Goal: Information Seeking & Learning: Learn about a topic

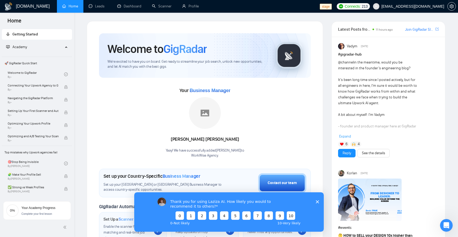
click at [317, 200] on icon "Close survey" at bounding box center [317, 201] width 3 height 3
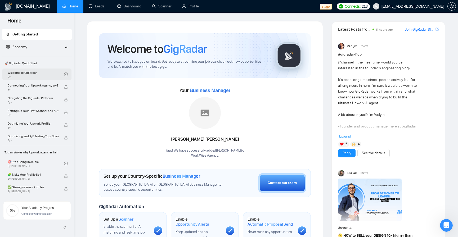
click at [40, 74] on link "Welcome to GigRadar By -" at bounding box center [36, 75] width 56 height 12
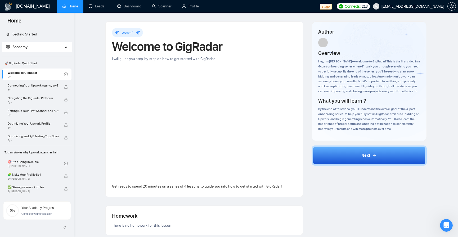
click at [438, 68] on div "Lesson 1 Welcome to GigRadar I will guide you step-by-step on how to get starte…" at bounding box center [266, 197] width 367 height 353
click at [43, 71] on link "Welcome to GigRadar By -" at bounding box center [36, 75] width 56 height 12
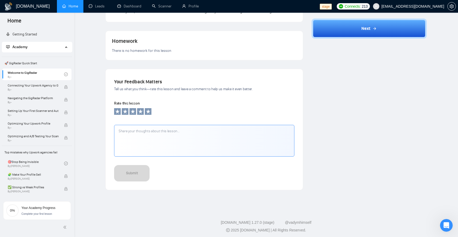
scroll to position [177, 0]
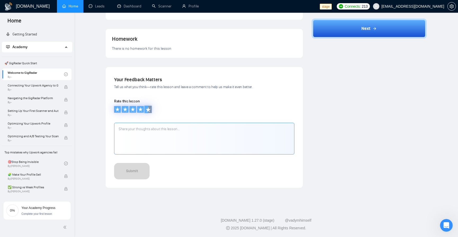
click at [147, 110] on icon at bounding box center [148, 109] width 5 height 5
click at [147, 118] on div "Your Feedback Matters Tell us what you think—rate this lesson and leave a comme…" at bounding box center [204, 129] width 180 height 107
click at [146, 127] on textarea at bounding box center [204, 139] width 180 height 32
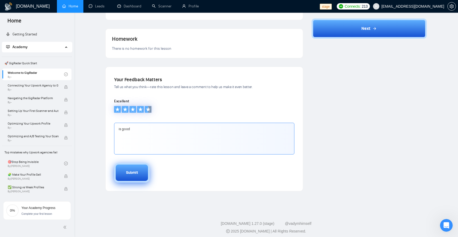
type textarea "is good"
click at [142, 179] on button "Submit" at bounding box center [132, 173] width 36 height 20
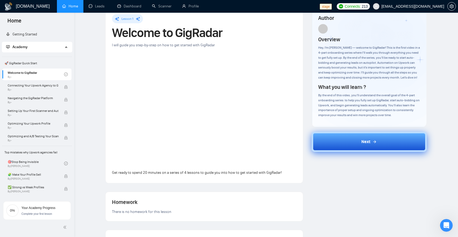
scroll to position [0, 0]
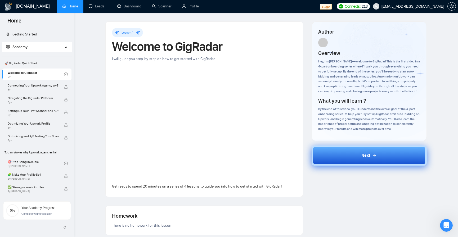
click at [356, 164] on button "Next" at bounding box center [369, 156] width 115 height 20
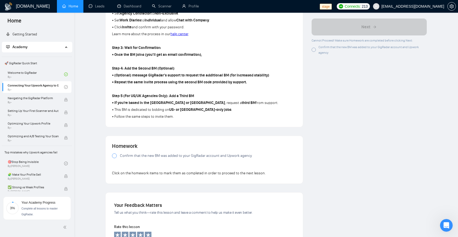
scroll to position [286, 0]
click at [113, 158] on div at bounding box center [114, 156] width 5 height 5
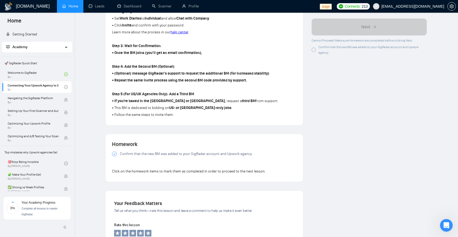
scroll to position [350, 0]
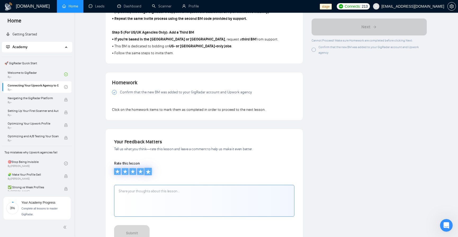
click at [149, 174] on icon at bounding box center [148, 171] width 5 height 5
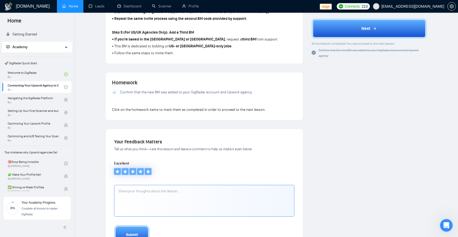
click at [160, 208] on textarea at bounding box center [204, 201] width 180 height 32
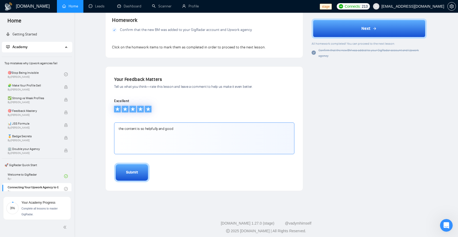
scroll to position [413, 0]
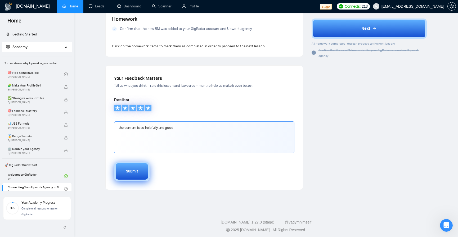
type textarea "the content is so helpfully and good"
click at [134, 180] on button "Submit" at bounding box center [132, 172] width 36 height 20
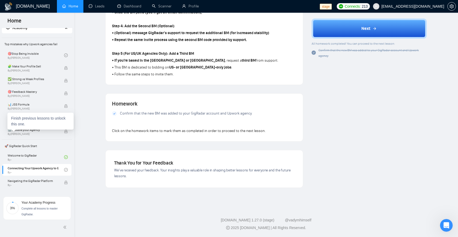
scroll to position [0, 0]
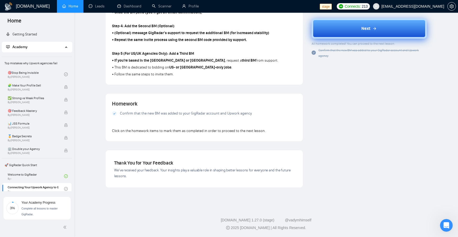
click at [385, 28] on button "Next" at bounding box center [369, 29] width 115 height 20
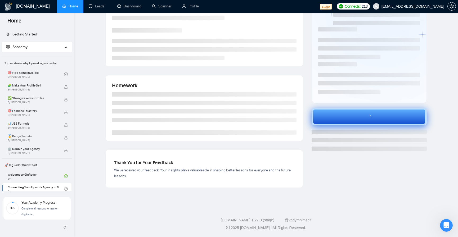
scroll to position [39, 0]
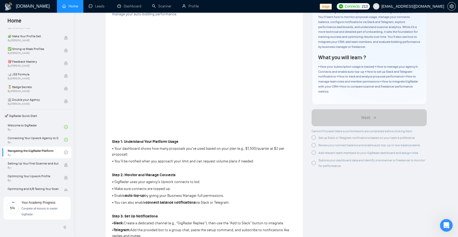
scroll to position [64, 0]
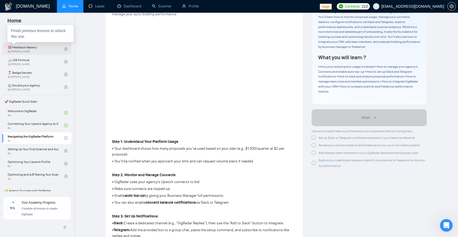
click at [45, 46] on span "🎯 Feedback Mastery" at bounding box center [33, 47] width 51 height 5
click at [47, 50] on span "🎯 Feedback Mastery" at bounding box center [33, 47] width 51 height 5
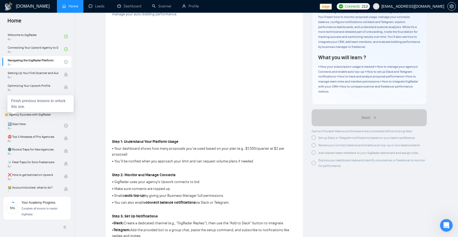
scroll to position [159, 0]
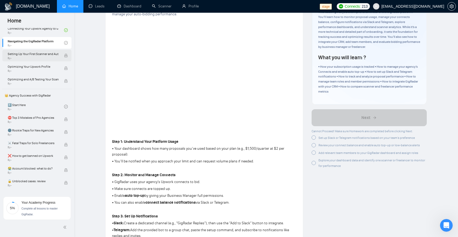
click at [53, 59] on span "By -" at bounding box center [33, 58] width 51 height 3
click at [49, 76] on div "Optimizing and A/B Testing Your Scanner for Better Results By -" at bounding box center [36, 81] width 56 height 12
click at [36, 105] on link "1️⃣ Start Here By -" at bounding box center [36, 107] width 56 height 12
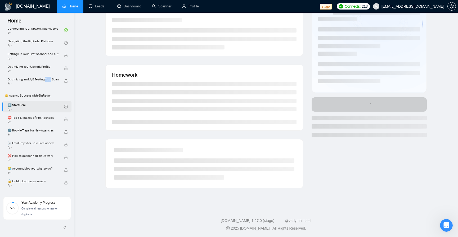
click at [36, 105] on link "1️⃣ Start Here By -" at bounding box center [36, 107] width 56 height 12
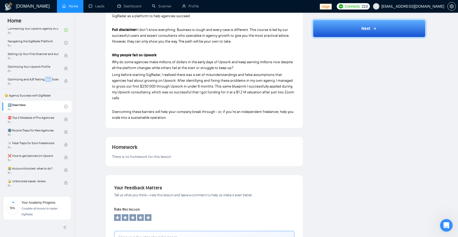
scroll to position [305, 0]
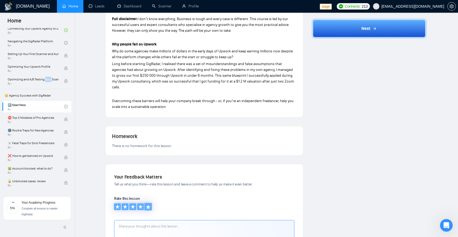
click at [151, 205] on icon at bounding box center [148, 207] width 5 height 5
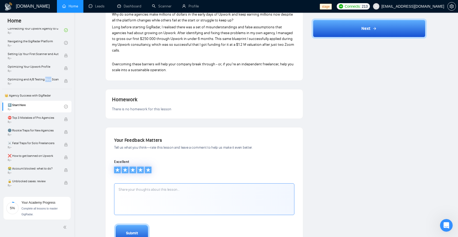
scroll to position [394, 0]
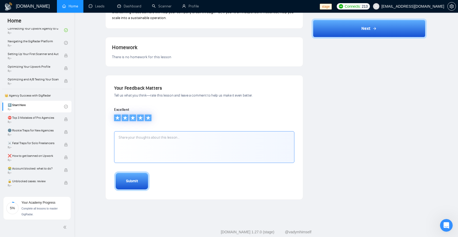
click at [207, 132] on textarea at bounding box center [204, 147] width 180 height 32
type textarea "good content"
click at [133, 179] on div "Submit" at bounding box center [132, 182] width 12 height 6
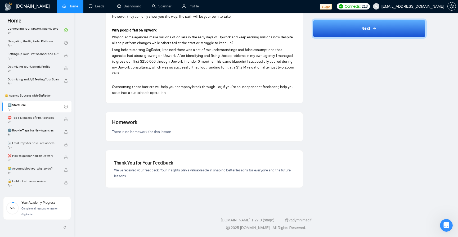
scroll to position [307, 0]
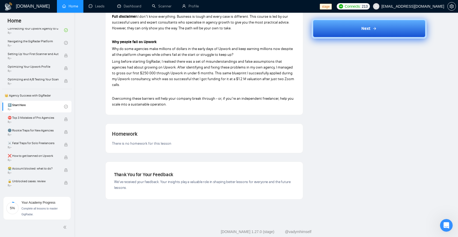
click at [380, 29] on button "Next" at bounding box center [369, 29] width 115 height 20
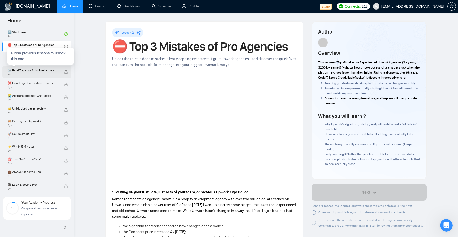
click at [43, 73] on span "By -" at bounding box center [33, 74] width 51 height 3
click at [39, 81] on span "❌ How to get banned on Upwork" at bounding box center [33, 83] width 51 height 5
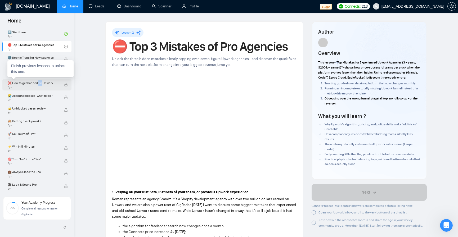
click at [39, 81] on span "❌ How to get banned on Upwork" at bounding box center [33, 83] width 51 height 5
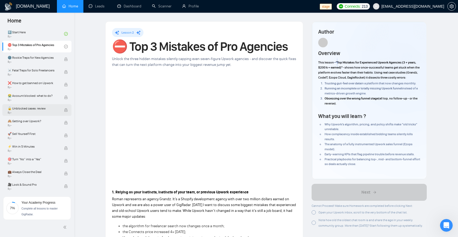
click at [40, 104] on div "🔓 Unblocked cases: review By -" at bounding box center [36, 110] width 56 height 12
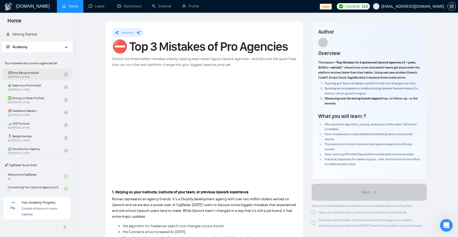
click at [33, 80] on link "🎯Stop Being Invisible By [PERSON_NAME]" at bounding box center [36, 75] width 56 height 12
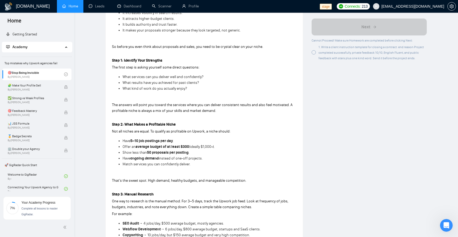
scroll to position [318, 0]
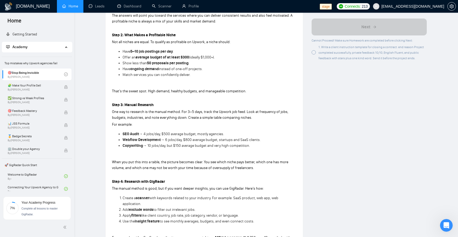
click at [314, 52] on div at bounding box center [314, 53] width 4 height 4
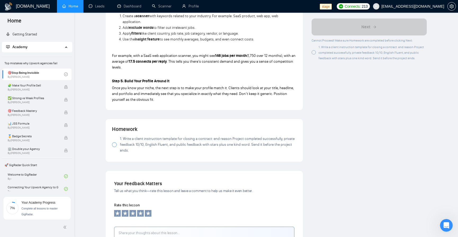
scroll to position [509, 0]
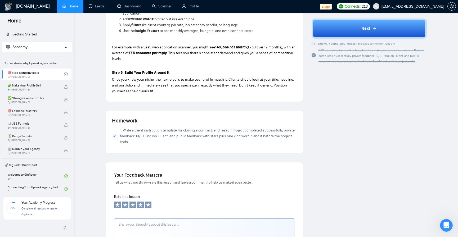
click at [114, 138] on icon at bounding box center [114, 136] width 2 height 2
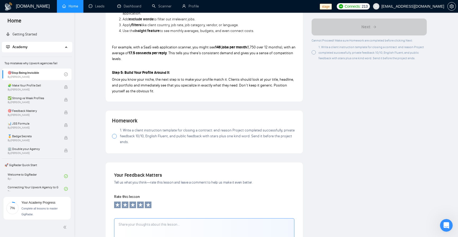
click at [116, 139] on div at bounding box center [114, 136] width 5 height 5
click at [313, 52] on div at bounding box center [314, 53] width 4 height 4
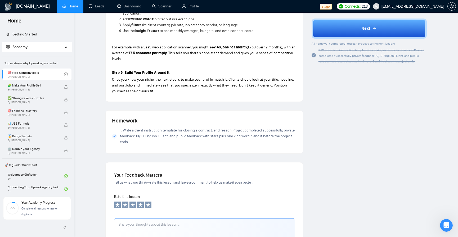
click at [313, 55] on icon "check-circle" at bounding box center [314, 55] width 4 height 4
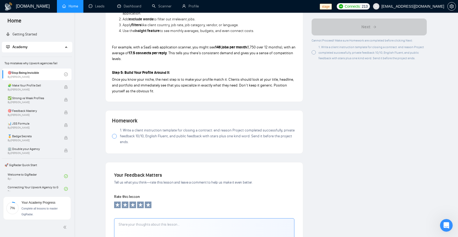
click at [314, 54] on div at bounding box center [314, 53] width 4 height 4
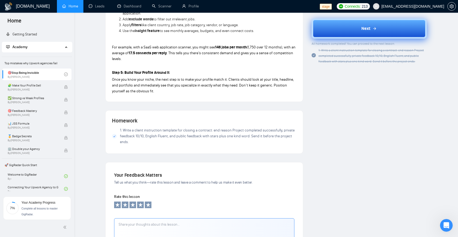
click at [350, 25] on button "Next" at bounding box center [369, 29] width 115 height 20
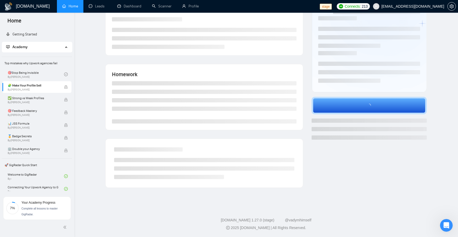
scroll to position [51, 0]
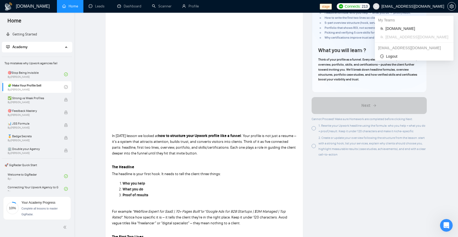
click at [426, 6] on span "[EMAIL_ADDRESS][DOMAIN_NAME]" at bounding box center [413, 6] width 63 height 0
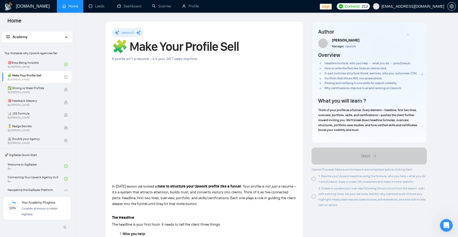
scroll to position [0, 0]
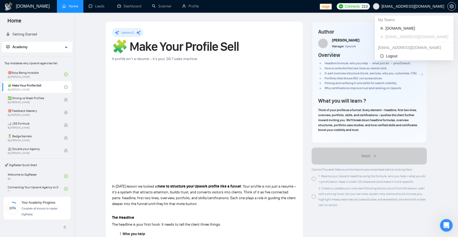
click at [418, 6] on span "[EMAIL_ADDRESS][DOMAIN_NAME]" at bounding box center [413, 6] width 63 height 0
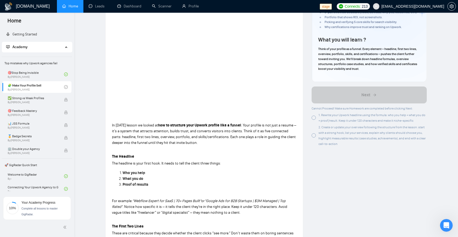
scroll to position [64, 0]
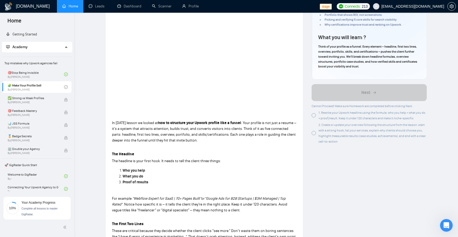
click at [314, 115] on div at bounding box center [314, 115] width 4 height 4
click at [316, 135] on div "2. Create or update your overview following the structure from the lesson: star…" at bounding box center [369, 133] width 115 height 22
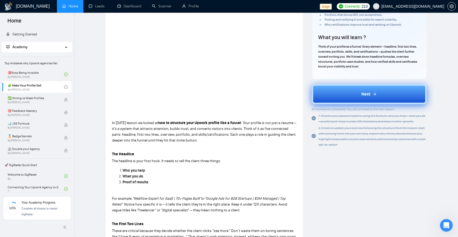
click at [337, 93] on button "Next" at bounding box center [369, 94] width 115 height 20
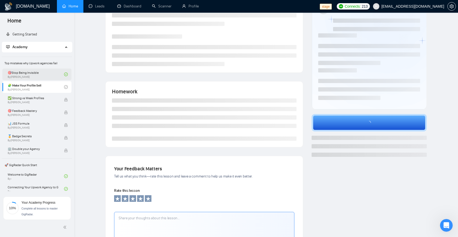
scroll to position [0, 0]
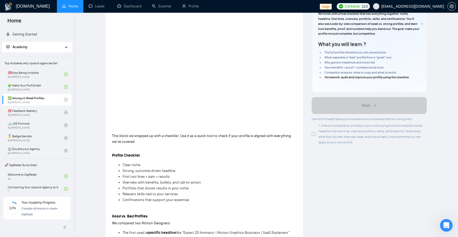
click at [314, 133] on div at bounding box center [314, 134] width 4 height 4
click at [315, 134] on div at bounding box center [314, 134] width 4 height 4
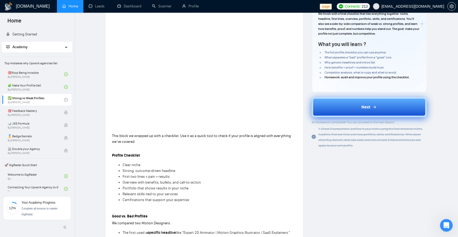
click at [342, 111] on button "Next" at bounding box center [369, 107] width 115 height 20
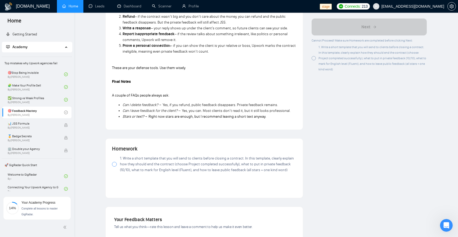
scroll to position [432, 0]
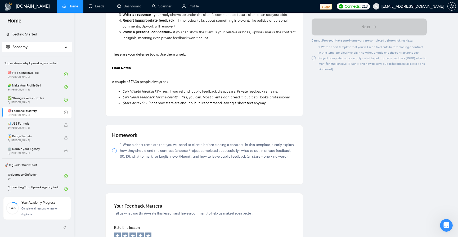
click at [115, 153] on div at bounding box center [114, 151] width 5 height 5
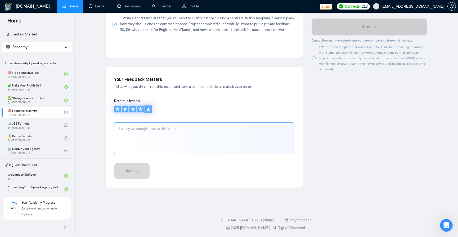
click at [149, 112] on icon at bounding box center [148, 109] width 5 height 5
click at [158, 130] on textarea at bounding box center [204, 138] width 180 height 32
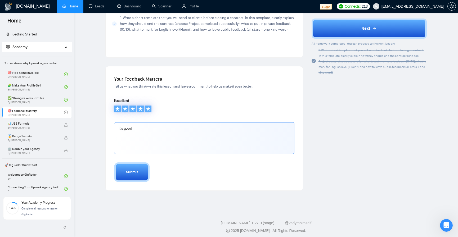
type textarea "it's good"
drag, startPoint x: 127, startPoint y: 198, endPoint x: 134, endPoint y: 179, distance: 20.1
click at [134, 173] on div "Submit" at bounding box center [132, 173] width 12 height 6
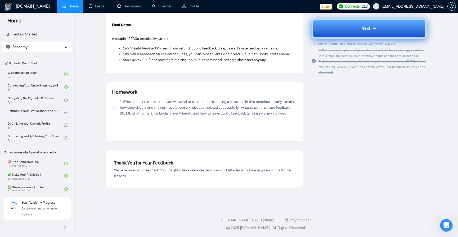
click at [375, 36] on button "Next" at bounding box center [369, 29] width 115 height 20
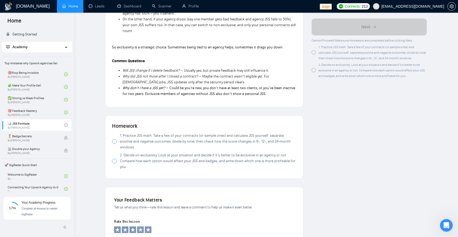
scroll to position [591, 0]
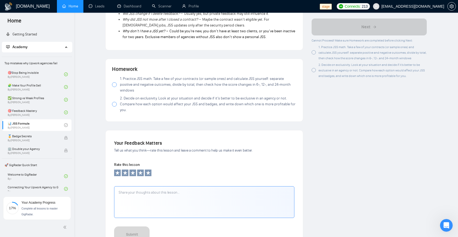
click at [113, 83] on div at bounding box center [114, 84] width 5 height 5
click at [114, 103] on div at bounding box center [114, 104] width 5 height 5
click at [151, 199] on textarea at bounding box center [204, 203] width 180 height 32
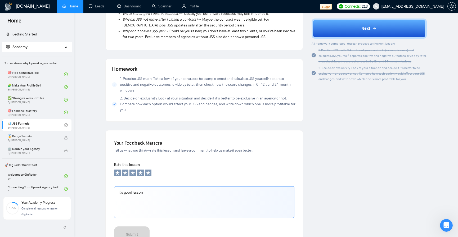
type textarea "it's good lesson"
click at [151, 170] on ul at bounding box center [132, 174] width 37 height 8
click at [150, 171] on icon at bounding box center [148, 173] width 5 height 5
click at [129, 227] on button "Submit" at bounding box center [132, 237] width 36 height 20
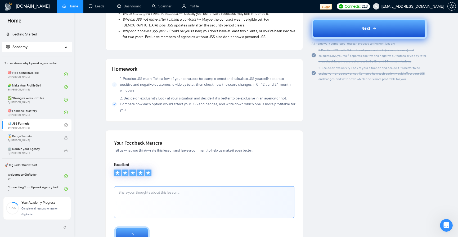
scroll to position [569, 0]
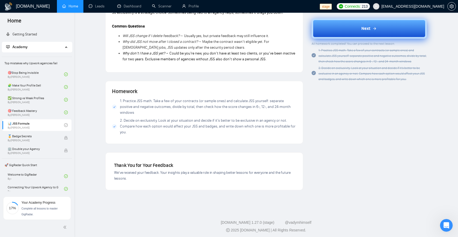
click at [341, 30] on button "Next" at bounding box center [369, 29] width 115 height 20
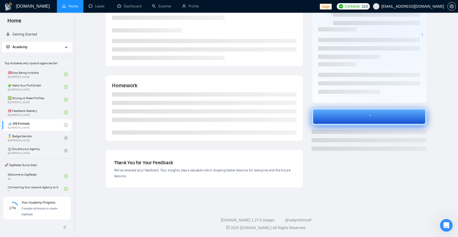
scroll to position [39, 0]
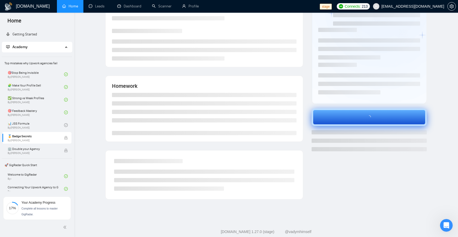
scroll to position [51, 0]
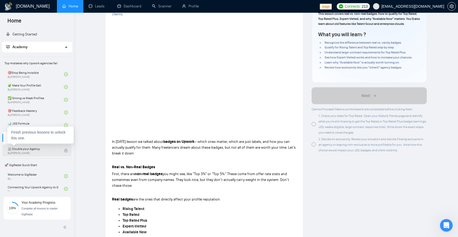
click at [36, 148] on span "🏢 Double your Agency" at bounding box center [33, 149] width 51 height 5
click at [313, 123] on div at bounding box center [314, 124] width 4 height 4
click at [314, 144] on div at bounding box center [314, 145] width 4 height 4
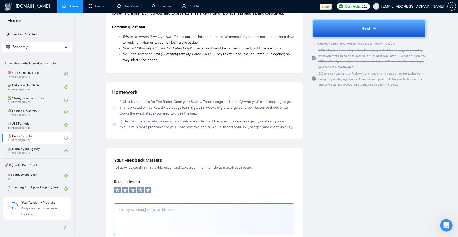
scroll to position [687, 0]
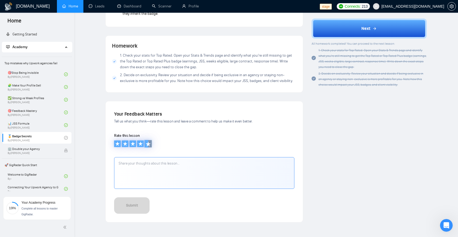
click at [147, 147] on icon at bounding box center [148, 144] width 5 height 5
click at [139, 214] on button "Submit" at bounding box center [132, 208] width 36 height 20
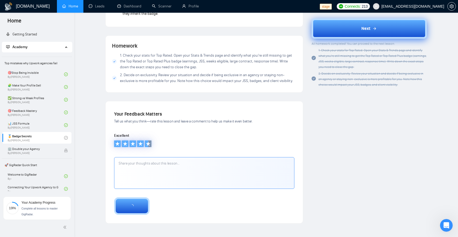
click at [363, 25] on button "Next" at bounding box center [369, 29] width 115 height 20
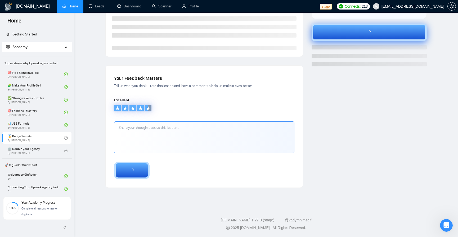
scroll to position [124, 0]
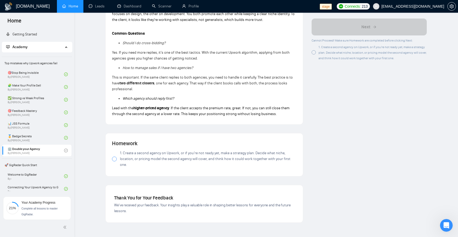
scroll to position [339, 0]
click at [114, 159] on div at bounding box center [114, 159] width 5 height 5
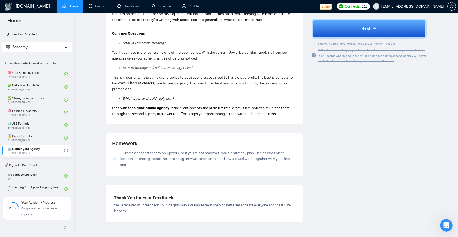
click at [370, 38] on div "Next All homework completed! You can proceed to the next lesson: 1. Create a se…" at bounding box center [369, 42] width 115 height 46
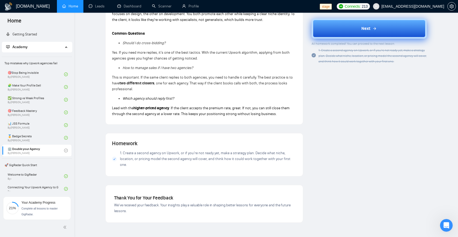
click at [371, 35] on button "Next" at bounding box center [369, 29] width 115 height 20
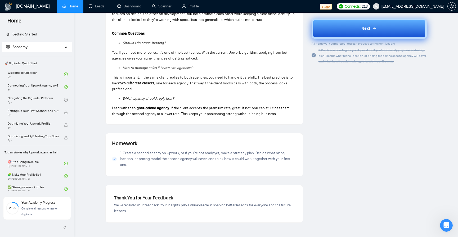
click at [373, 30] on icon at bounding box center [375, 28] width 4 height 4
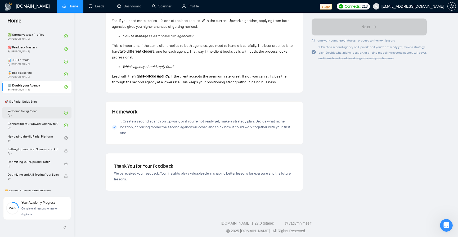
scroll to position [95, 0]
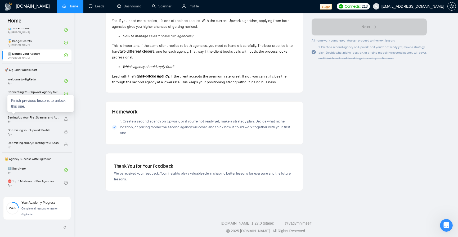
click at [39, 106] on div "Finish previous lessons to unlock this one." at bounding box center [40, 103] width 66 height 17
click at [22, 95] on link "Connecting Your Upwork Agency to GigRadar By -" at bounding box center [36, 94] width 56 height 12
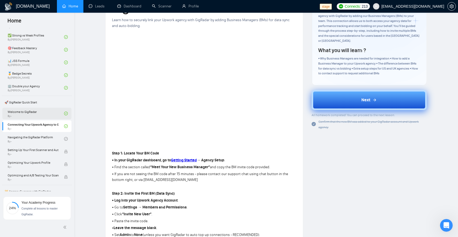
scroll to position [95, 0]
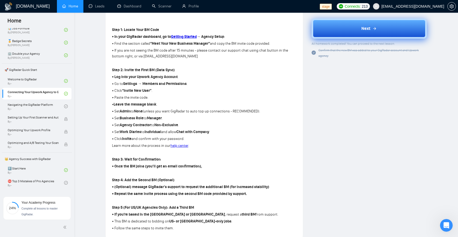
click at [351, 25] on button "Next" at bounding box center [369, 29] width 115 height 20
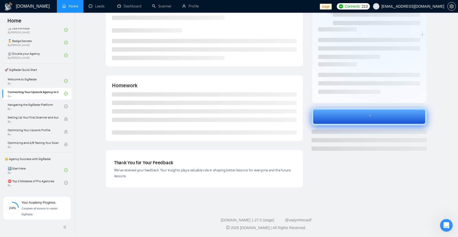
scroll to position [39, 0]
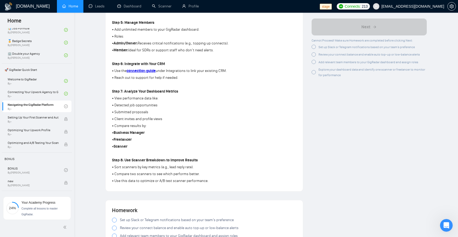
scroll to position [400, 0]
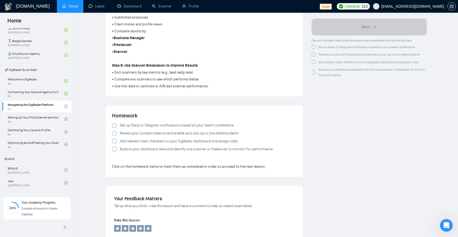
click at [315, 47] on div at bounding box center [314, 47] width 4 height 4
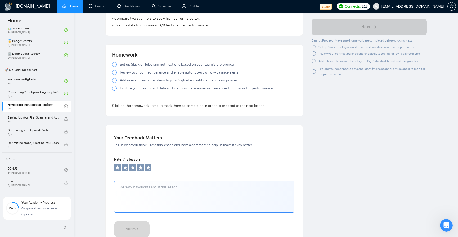
scroll to position [464, 0]
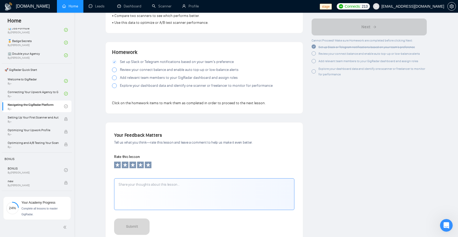
click at [315, 55] on div at bounding box center [314, 54] width 4 height 4
click at [315, 60] on div at bounding box center [314, 61] width 4 height 4
click at [313, 74] on div "Explore your dashboard data and identify one scanner or freelancer to monitor f…" at bounding box center [369, 70] width 115 height 11
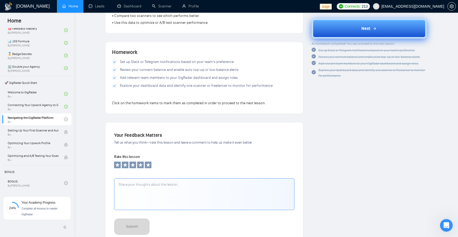
scroll to position [95, 0]
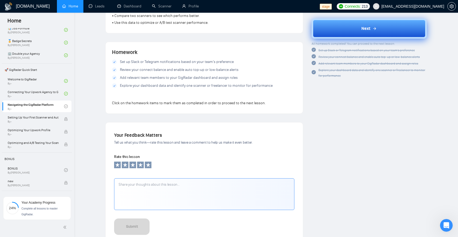
click at [359, 32] on button "Next" at bounding box center [369, 29] width 115 height 20
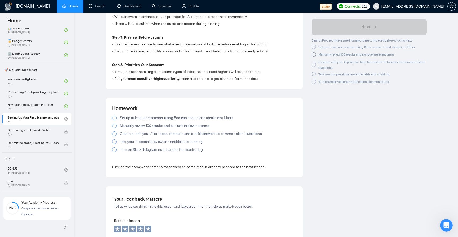
scroll to position [432, 0]
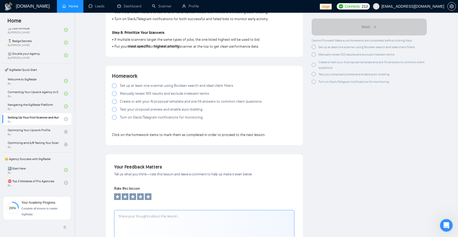
click at [116, 88] on div at bounding box center [114, 85] width 5 height 5
click at [114, 96] on div at bounding box center [114, 93] width 5 height 5
click at [114, 104] on div at bounding box center [114, 101] width 5 height 5
click at [116, 112] on div at bounding box center [114, 109] width 5 height 5
click at [113, 120] on div at bounding box center [114, 117] width 5 height 5
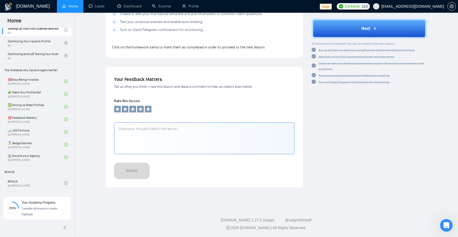
scroll to position [95, 0]
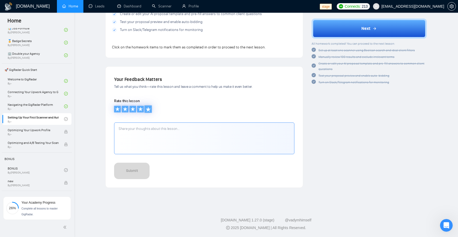
click at [150, 109] on icon at bounding box center [148, 109] width 5 height 5
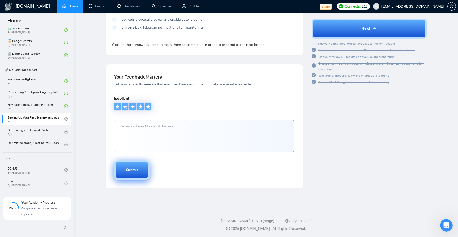
click at [144, 166] on button "Submit" at bounding box center [132, 171] width 36 height 20
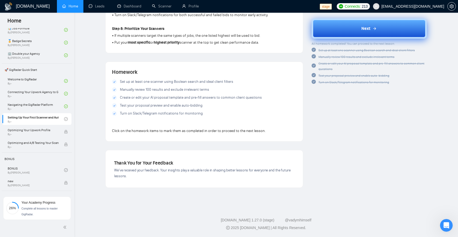
click at [360, 22] on button "Next" at bounding box center [369, 29] width 115 height 20
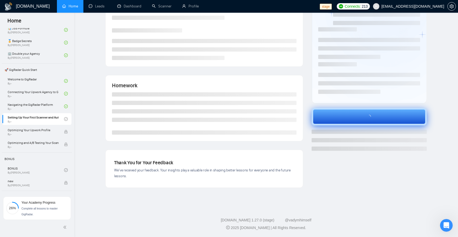
scroll to position [39, 0]
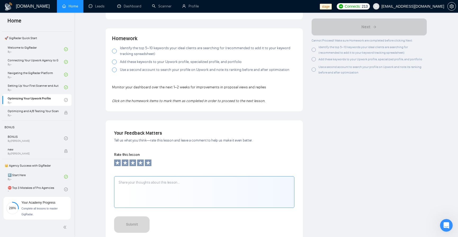
scroll to position [400, 0]
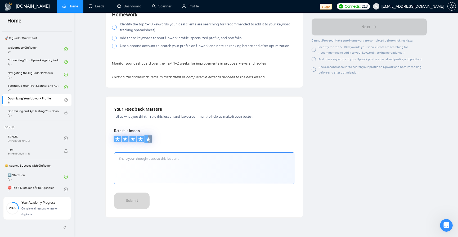
click at [147, 137] on icon at bounding box center [148, 139] width 5 height 5
click at [142, 153] on textarea at bounding box center [204, 169] width 180 height 32
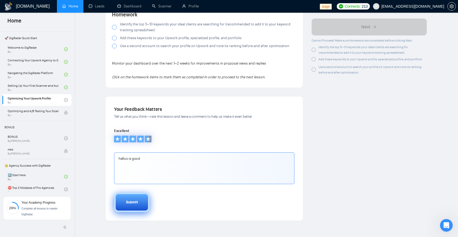
type textarea "helloo is good"
click at [138, 197] on button "Submit" at bounding box center [132, 203] width 36 height 20
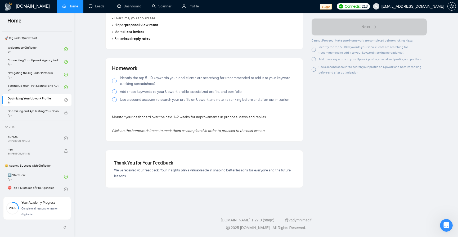
scroll to position [344, 0]
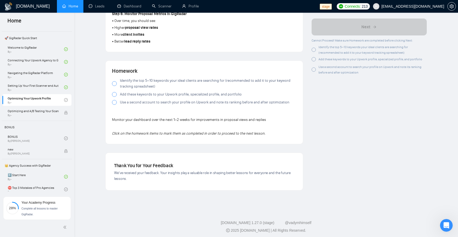
click at [313, 51] on div at bounding box center [314, 50] width 4 height 4
click at [314, 58] on div at bounding box center [314, 59] width 4 height 4
click at [313, 71] on div at bounding box center [314, 70] width 4 height 4
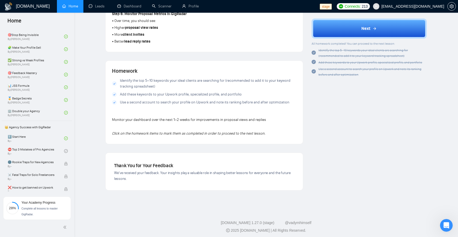
scroll to position [114, 0]
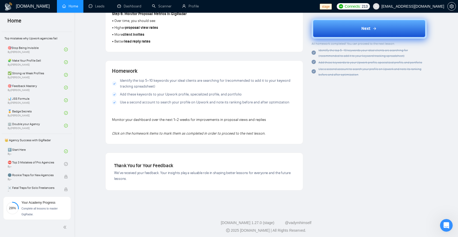
click at [340, 32] on button "Next" at bounding box center [369, 29] width 115 height 20
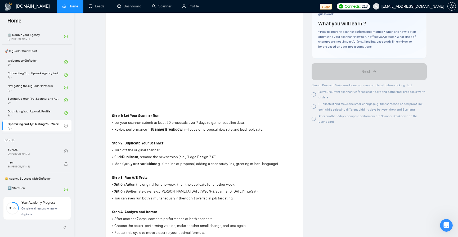
scroll to position [127, 0]
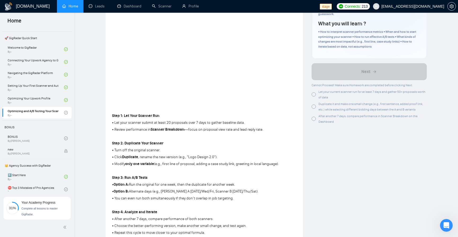
click at [314, 95] on div at bounding box center [314, 94] width 4 height 4
click at [316, 107] on div at bounding box center [314, 107] width 4 height 4
click at [314, 119] on div at bounding box center [314, 119] width 4 height 4
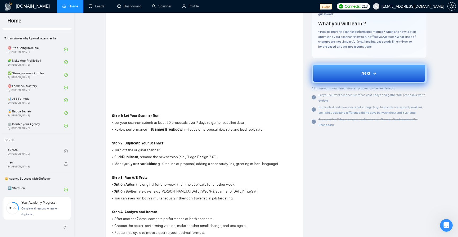
click at [348, 72] on button "Next" at bounding box center [369, 73] width 115 height 20
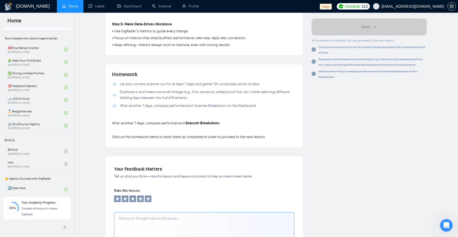
scroll to position [305, 0]
click at [152, 202] on div at bounding box center [204, 200] width 180 height 8
click at [150, 202] on icon at bounding box center [148, 199] width 5 height 5
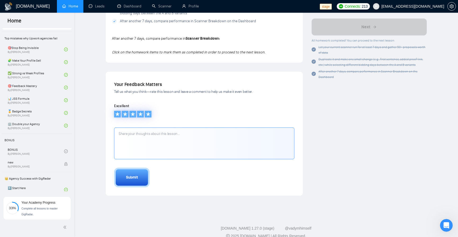
scroll to position [368, 0]
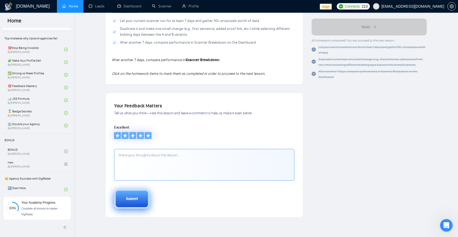
click at [146, 200] on button "Submit" at bounding box center [132, 199] width 36 height 20
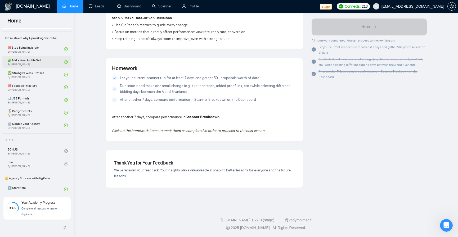
scroll to position [191, 0]
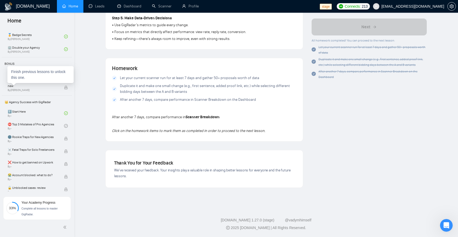
click at [50, 73] on div "Finish previous lessons to unlock this one." at bounding box center [40, 74] width 66 height 17
click at [48, 89] on span "By [PERSON_NAME]" at bounding box center [33, 90] width 51 height 3
click at [24, 79] on link "BONUS By [PERSON_NAME]" at bounding box center [36, 75] width 56 height 12
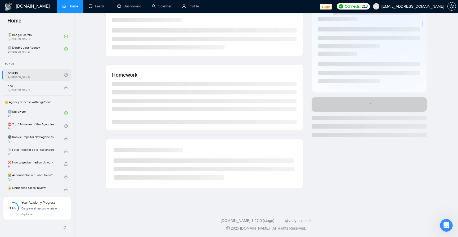
click at [24, 79] on link "BONUS By [PERSON_NAME]" at bounding box center [36, 75] width 56 height 12
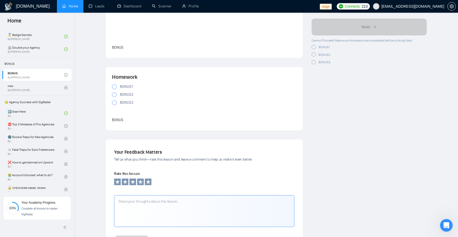
scroll to position [212, 0]
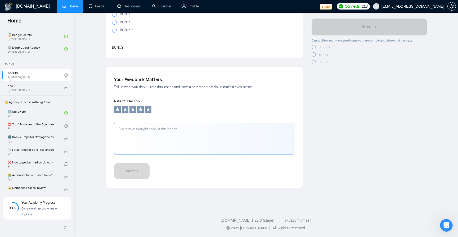
click at [316, 46] on div at bounding box center [314, 47] width 4 height 4
click at [161, 134] on textarea at bounding box center [204, 139] width 180 height 32
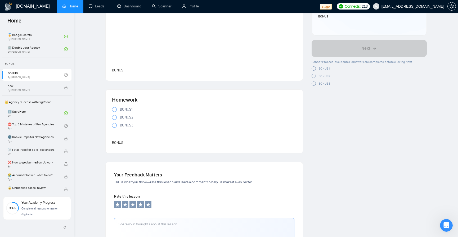
click at [113, 110] on div at bounding box center [114, 109] width 5 height 5
click at [115, 117] on div at bounding box center [114, 117] width 5 height 5
click at [113, 123] on div at bounding box center [114, 125] width 5 height 5
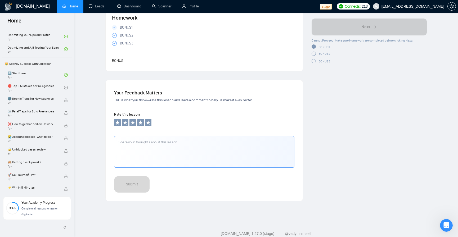
scroll to position [212, 0]
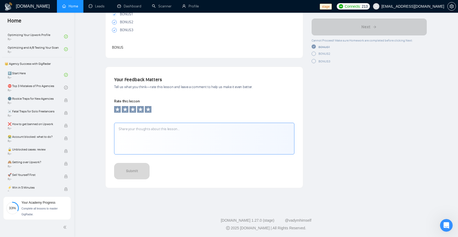
click at [134, 137] on textarea at bounding box center [204, 139] width 180 height 32
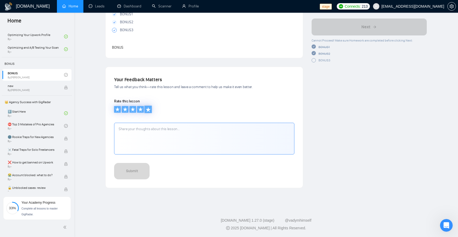
click at [149, 109] on icon at bounding box center [148, 109] width 5 height 5
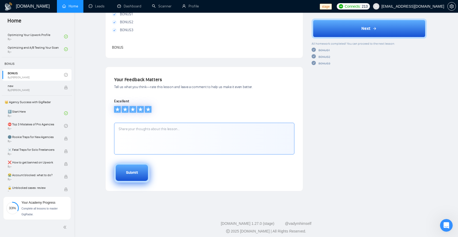
click at [138, 168] on button "Submit" at bounding box center [132, 173] width 36 height 20
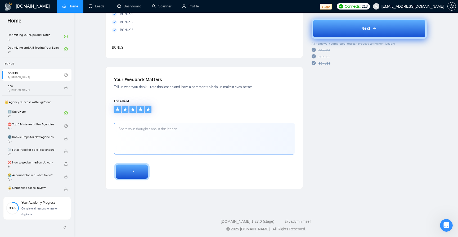
click at [359, 36] on button "Next" at bounding box center [369, 29] width 115 height 20
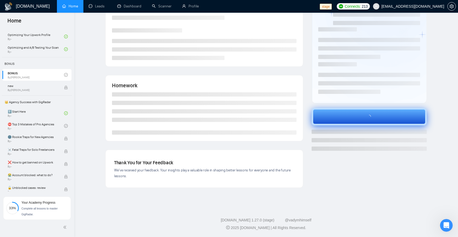
scroll to position [39, 0]
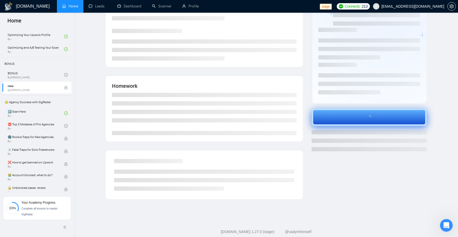
scroll to position [51, 0]
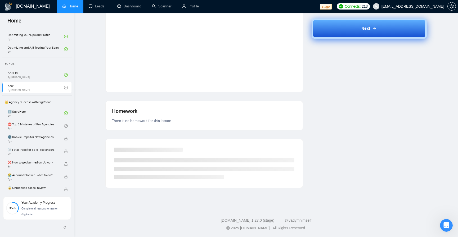
click at [354, 20] on button "Next" at bounding box center [369, 29] width 115 height 20
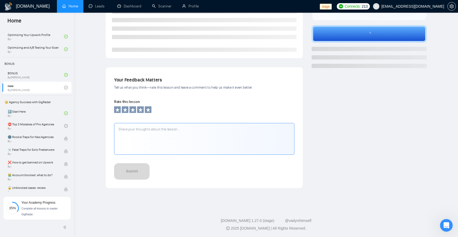
scroll to position [169, 0]
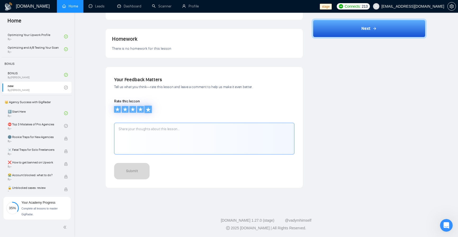
click at [147, 108] on icon at bounding box center [148, 109] width 5 height 5
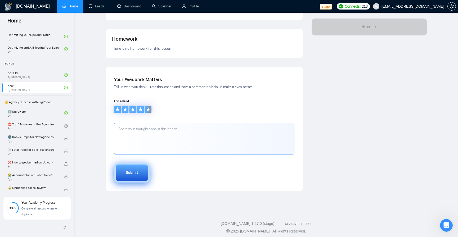
click at [135, 165] on button "Submit" at bounding box center [132, 173] width 36 height 20
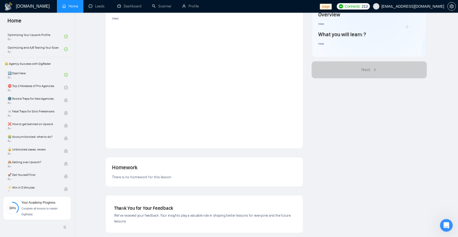
scroll to position [0, 0]
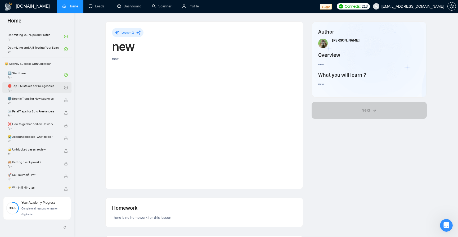
click at [33, 82] on link "⛔ Top 3 Mistakes of Pro Agencies By -" at bounding box center [36, 88] width 56 height 12
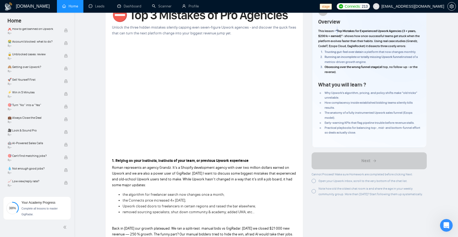
scroll to position [32, 0]
click at [312, 181] on div at bounding box center [314, 181] width 4 height 4
click at [314, 193] on div at bounding box center [314, 191] width 4 height 4
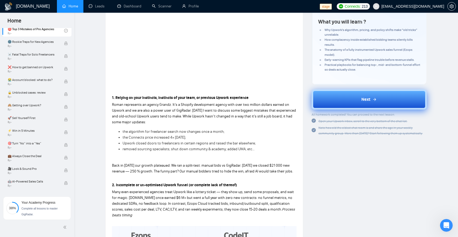
scroll to position [95, 0]
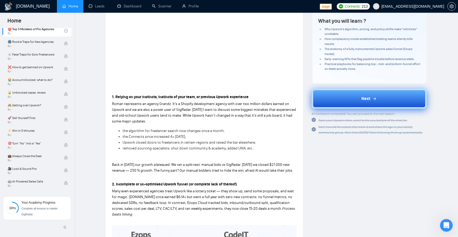
click at [359, 89] on button "Next" at bounding box center [369, 99] width 115 height 20
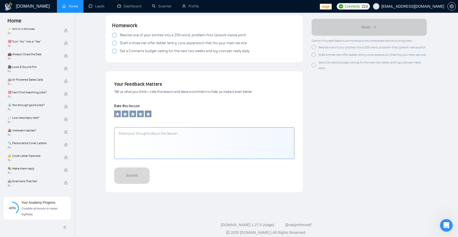
scroll to position [700, 0]
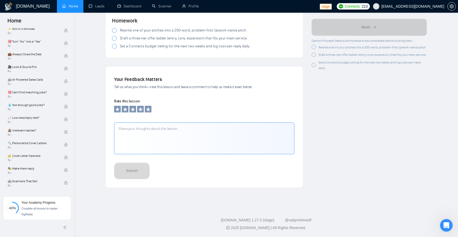
click at [156, 135] on textarea at bounding box center [204, 139] width 180 height 32
type textarea "wooow"
click at [149, 109] on icon at bounding box center [148, 109] width 5 height 5
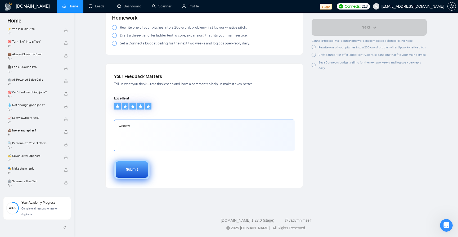
click at [134, 177] on button "Submit" at bounding box center [132, 170] width 36 height 20
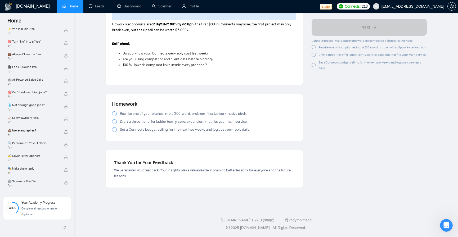
scroll to position [616, 0]
click at [115, 47] on p "Self-check" at bounding box center [204, 44] width 185 height 6
click at [115, 113] on div at bounding box center [114, 114] width 5 height 5
click at [116, 120] on div at bounding box center [114, 122] width 5 height 5
click at [116, 130] on div at bounding box center [114, 129] width 5 height 5
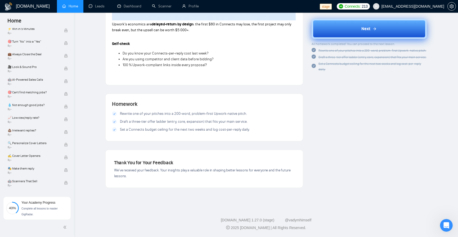
click at [359, 36] on button "Next" at bounding box center [369, 29] width 115 height 20
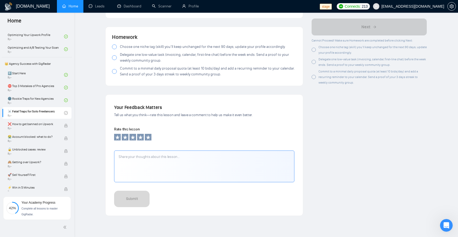
scroll to position [655, 0]
click at [116, 48] on div at bounding box center [114, 46] width 5 height 5
click at [116, 58] on span at bounding box center [114, 57] width 5 height 5
click at [116, 73] on div at bounding box center [114, 71] width 5 height 5
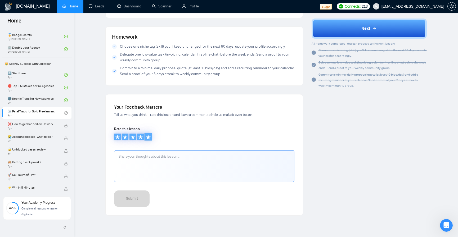
click at [152, 139] on div at bounding box center [148, 137] width 7 height 7
click at [135, 199] on div "Submit" at bounding box center [132, 201] width 12 height 6
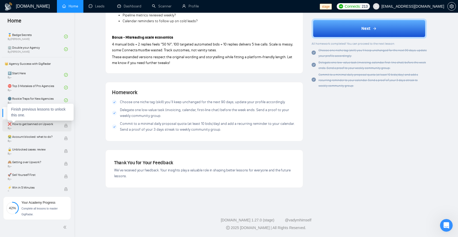
click at [42, 128] on span "By -" at bounding box center [33, 128] width 51 height 3
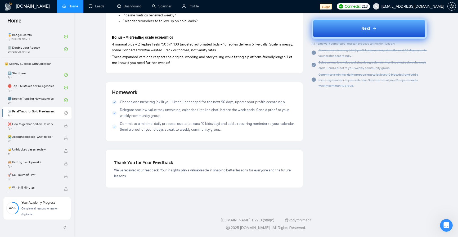
click at [349, 38] on button "Next" at bounding box center [369, 29] width 115 height 20
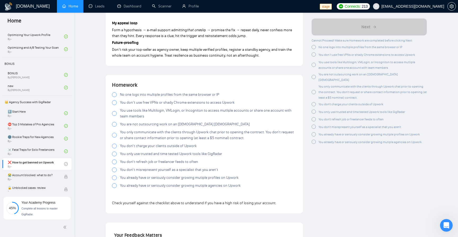
scroll to position [1005, 0]
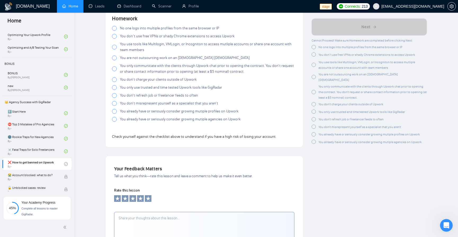
click at [145, 29] on span "No one logs into multiple profiles from the same browser or IP" at bounding box center [169, 28] width 99 height 6
click at [155, 39] on span "You don’t use free VPNs or shady Chrome extensions to access Upwork" at bounding box center [177, 36] width 115 height 6
click at [158, 49] on span "You use tools like Multilogin, VMLogin, or Incogniton to access mutliple accoun…" at bounding box center [208, 47] width 177 height 12
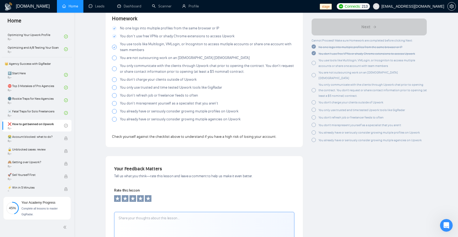
click at [162, 61] on span "You are not outsourcing work on an [DEMOGRAPHIC_DATA] [DEMOGRAPHIC_DATA]" at bounding box center [185, 58] width 130 height 6
click at [162, 68] on span "You only communicate with the clients through Upwork chat prior to opening the …" at bounding box center [208, 69] width 177 height 12
click at [158, 70] on span "You only communicate with the clients through Upwork chat prior to opening the …" at bounding box center [208, 69] width 177 height 12
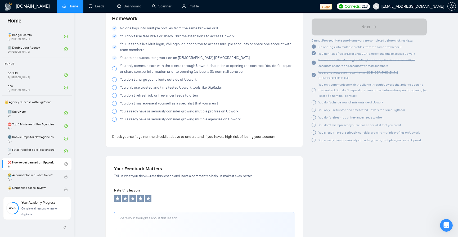
click at [156, 83] on span "You don't charge your clients outside of Upwork" at bounding box center [158, 80] width 77 height 6
click at [152, 73] on span "You only communicate with the clients through Upwork chat prior to opening the …" at bounding box center [208, 69] width 177 height 12
click at [139, 89] on span "You only use trusted and time tested Upwork tools like GigRadar" at bounding box center [171, 88] width 102 height 6
click at [142, 98] on span "You don't refresh job or freelancer feeds to often" at bounding box center [159, 96] width 78 height 6
click at [144, 105] on span "You don't misrepresent yourself as a specialist that you aren't" at bounding box center [169, 104] width 98 height 6
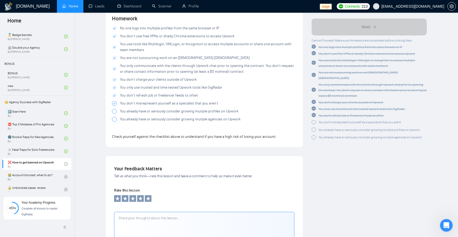
click at [148, 113] on span "You already have or seriously consider growing mutiple profiles on Upwork" at bounding box center [179, 112] width 119 height 6
click at [150, 122] on span "You already have or seriously consider growing mutiple agencies on Upwork" at bounding box center [180, 120] width 121 height 6
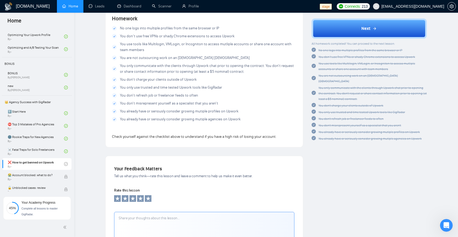
scroll to position [1097, 0]
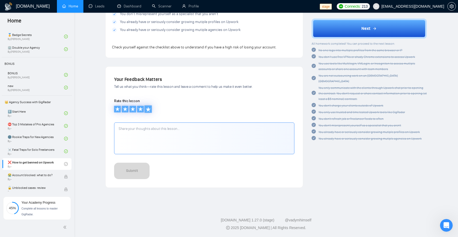
click at [151, 110] on icon at bounding box center [148, 109] width 5 height 5
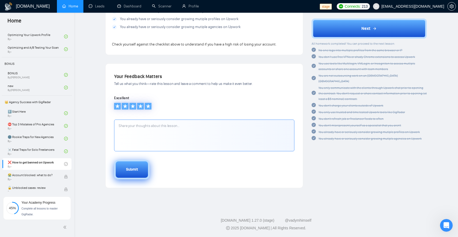
click at [144, 176] on button "Submit" at bounding box center [132, 170] width 36 height 20
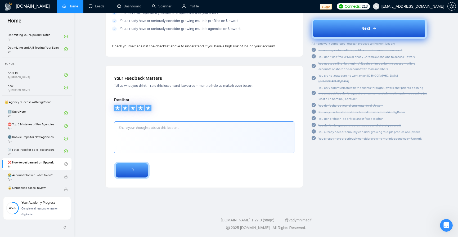
click at [365, 28] on span "Next" at bounding box center [366, 28] width 9 height 6
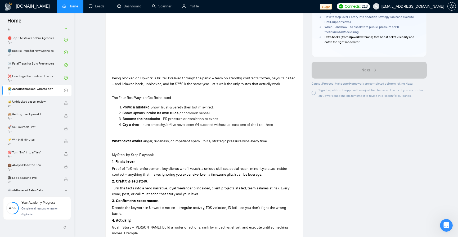
scroll to position [51, 0]
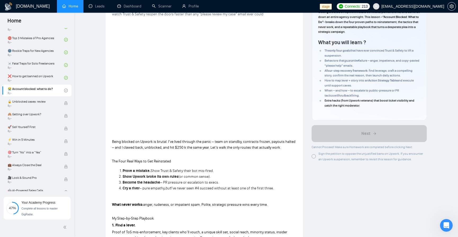
click at [315, 155] on div at bounding box center [314, 156] width 4 height 4
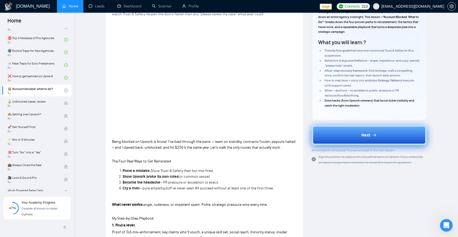
click at [333, 135] on button "Next" at bounding box center [369, 135] width 115 height 20
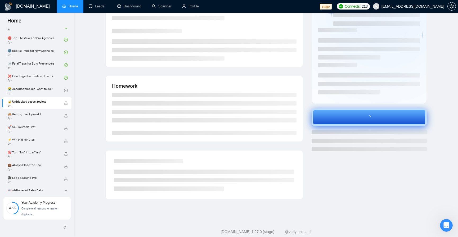
scroll to position [51, 0]
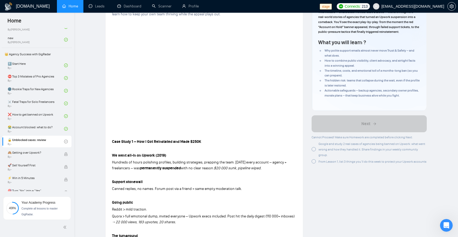
click at [313, 147] on div at bounding box center [314, 149] width 4 height 4
click at [313, 160] on div at bounding box center [314, 162] width 4 height 4
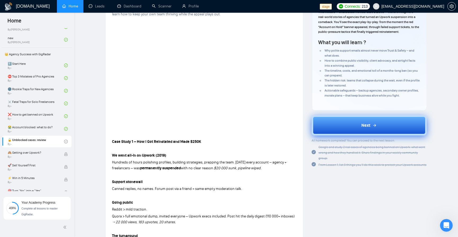
click at [360, 125] on button "Next" at bounding box center [369, 126] width 115 height 20
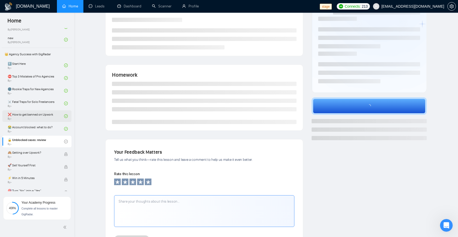
scroll to position [461, 0]
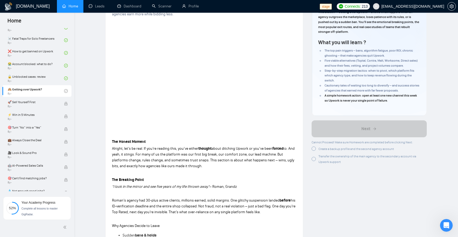
scroll to position [270, 0]
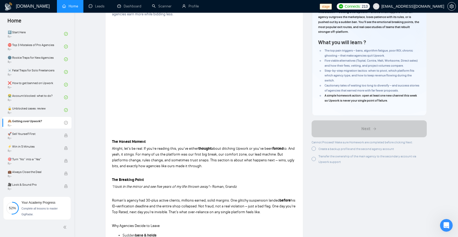
click at [313, 149] on div at bounding box center [314, 149] width 4 height 4
click at [313, 159] on div at bounding box center [314, 158] width 4 height 4
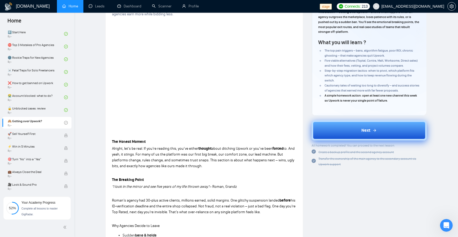
click at [336, 131] on button "Next" at bounding box center [369, 131] width 115 height 20
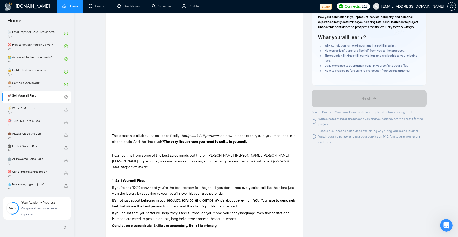
click at [314, 124] on div at bounding box center [314, 122] width 4 height 4
click at [314, 139] on div at bounding box center [314, 137] width 4 height 4
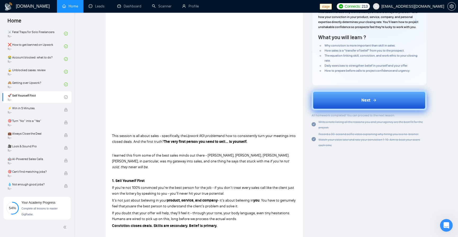
click at [390, 100] on button "Next" at bounding box center [369, 100] width 115 height 20
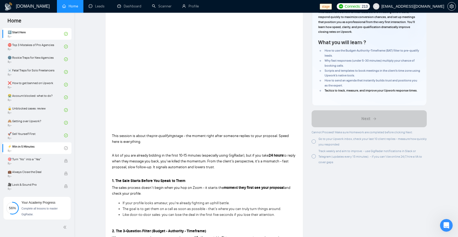
click at [314, 141] on div at bounding box center [314, 142] width 4 height 4
click at [313, 157] on div at bounding box center [314, 156] width 4 height 4
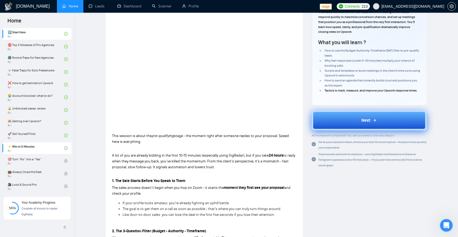
click at [339, 116] on button "Next" at bounding box center [369, 121] width 115 height 20
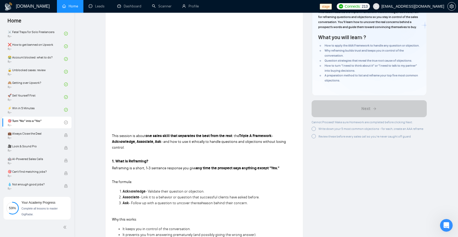
click at [315, 131] on div at bounding box center [314, 129] width 4 height 4
click at [315, 138] on div at bounding box center [314, 136] width 4 height 4
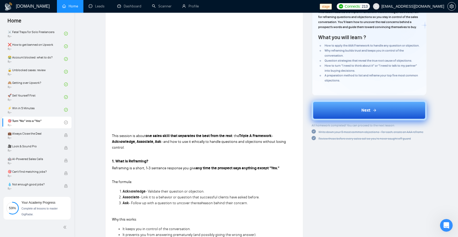
click at [323, 121] on button "Next" at bounding box center [369, 110] width 115 height 20
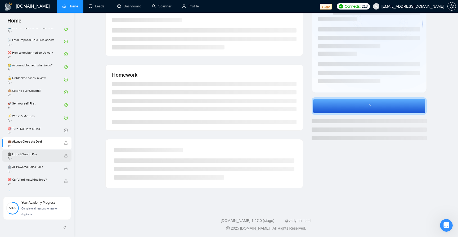
scroll to position [334, 0]
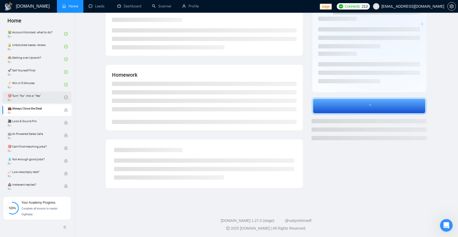
click at [46, 95] on link "🎯 Turn “No” into a “Yes” By -" at bounding box center [36, 98] width 56 height 12
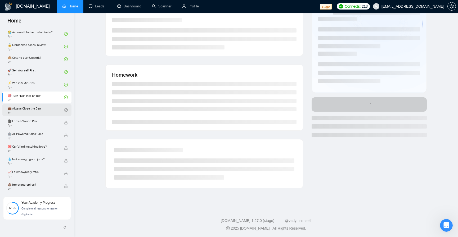
click at [54, 109] on link "💼 Always Close the Deal By -" at bounding box center [36, 110] width 56 height 12
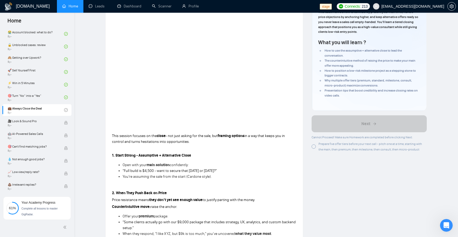
click at [313, 148] on div at bounding box center [314, 147] width 4 height 4
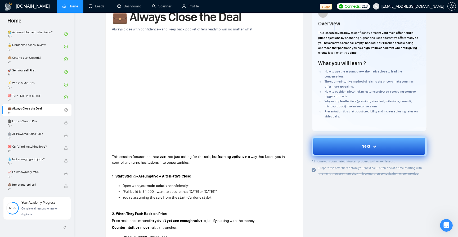
scroll to position [19, 0]
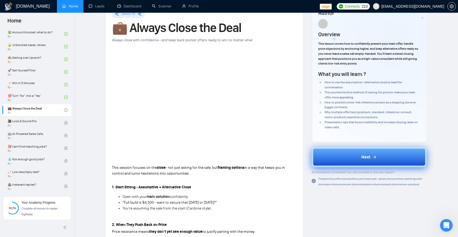
click at [346, 163] on button "Next" at bounding box center [369, 157] width 115 height 20
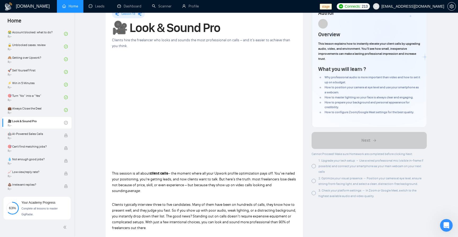
click at [315, 166] on div at bounding box center [314, 166] width 4 height 4
click at [315, 183] on div at bounding box center [314, 181] width 4 height 4
click at [313, 195] on div at bounding box center [314, 193] width 4 height 4
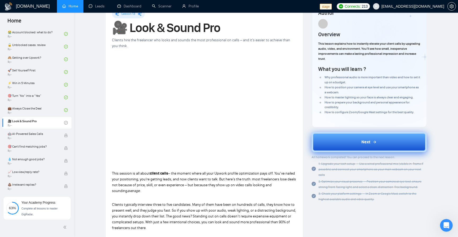
click at [331, 141] on button "Next" at bounding box center [369, 142] width 115 height 20
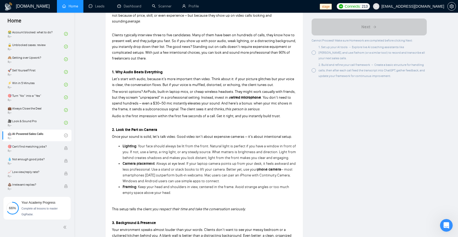
scroll to position [82, 0]
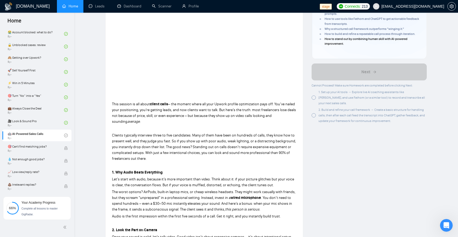
click at [313, 96] on div at bounding box center [314, 98] width 4 height 4
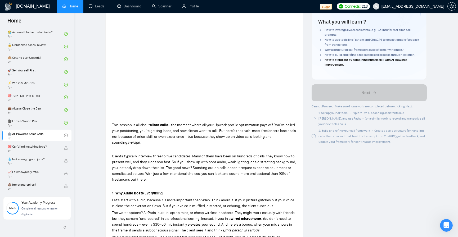
scroll to position [51, 0]
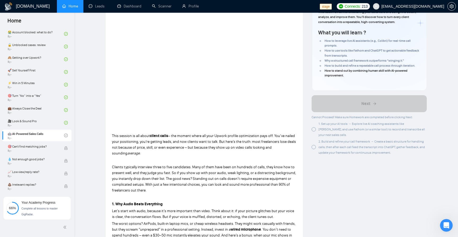
click at [315, 145] on div at bounding box center [314, 147] width 4 height 4
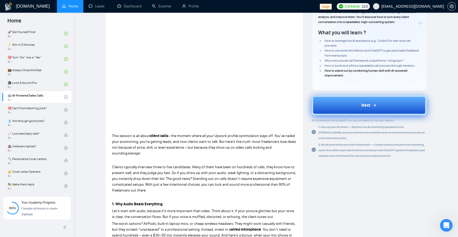
click at [343, 114] on button "Next" at bounding box center [369, 105] width 115 height 20
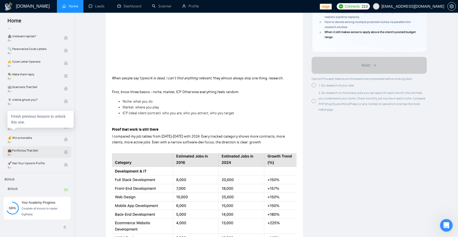
scroll to position [429, 0]
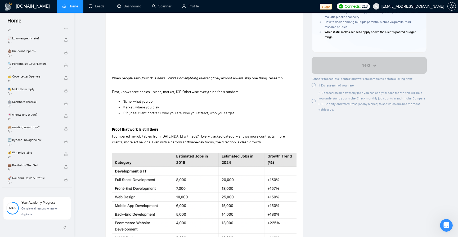
click at [312, 86] on div at bounding box center [314, 85] width 4 height 4
click at [314, 104] on div "2. Do research on how many jobs you can apply for each month, this will help yo…" at bounding box center [369, 100] width 115 height 22
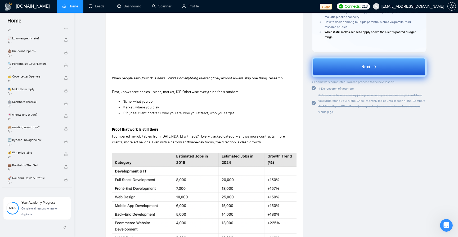
click at [353, 72] on button "Next" at bounding box center [369, 67] width 115 height 20
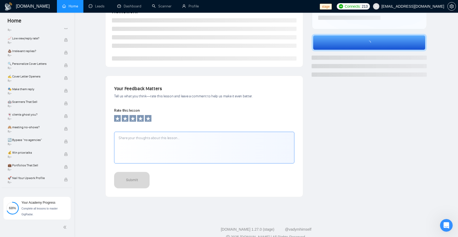
scroll to position [99, 0]
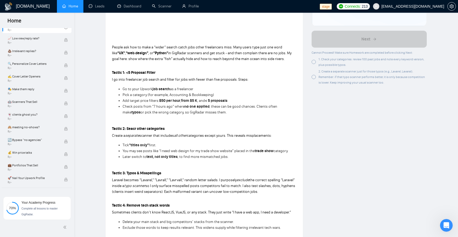
scroll to position [146, 0]
click at [317, 59] on div "1. Check your categories: review 100 past jobs and note every keyword version, …" at bounding box center [369, 61] width 115 height 11
click at [316, 77] on div at bounding box center [314, 76] width 4 height 4
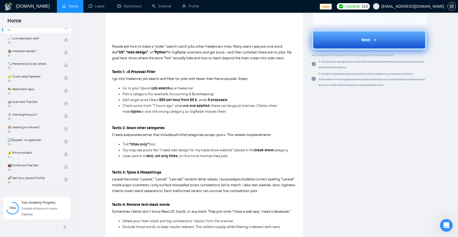
click at [327, 42] on button "Next" at bounding box center [369, 40] width 115 height 20
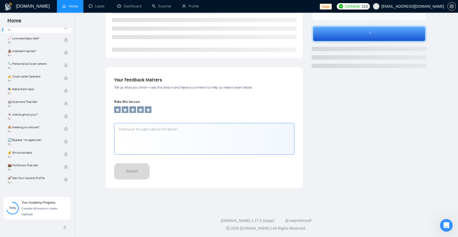
scroll to position [99, 0]
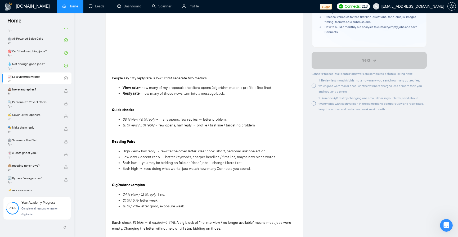
scroll to position [99, 0]
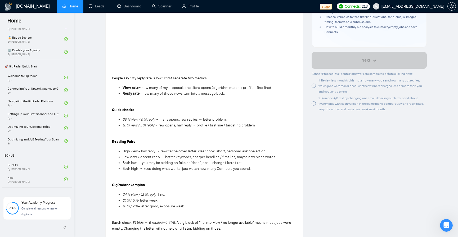
click at [312, 88] on div at bounding box center [314, 86] width 4 height 4
click at [314, 106] on div at bounding box center [314, 103] width 4 height 4
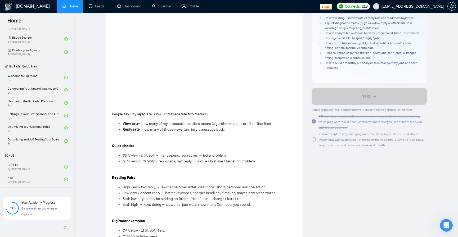
scroll to position [19, 0]
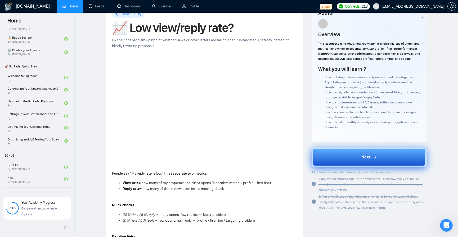
click at [337, 157] on button "Next" at bounding box center [369, 157] width 115 height 20
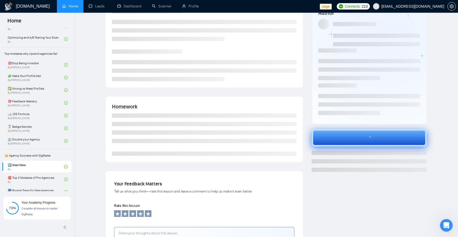
scroll to position [429, 0]
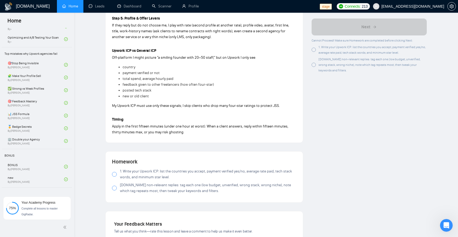
scroll to position [400, 0]
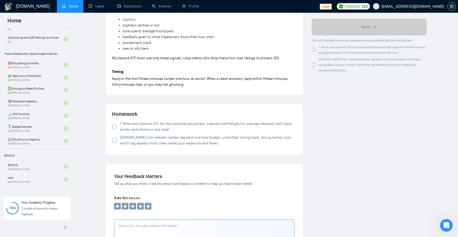
click at [114, 126] on div at bounding box center [114, 127] width 5 height 5
click at [116, 141] on div at bounding box center [114, 140] width 5 height 5
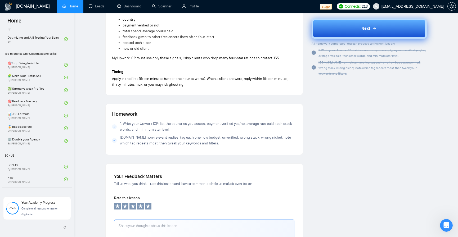
click at [351, 28] on button "Next" at bounding box center [369, 29] width 115 height 20
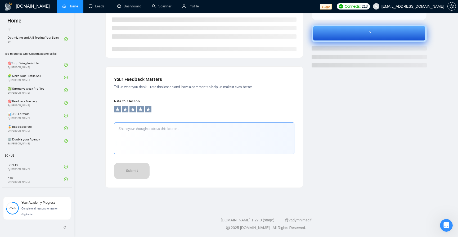
scroll to position [123, 0]
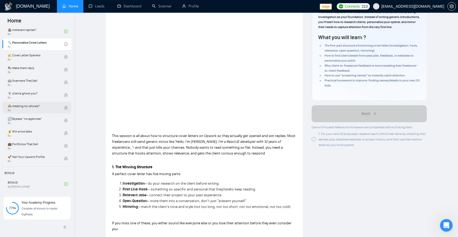
scroll to position [461, 0]
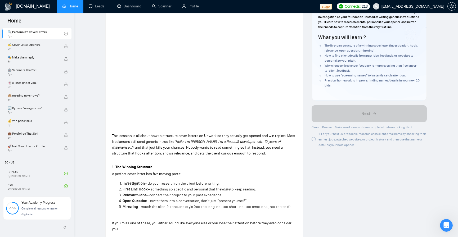
click at [315, 142] on div at bounding box center [314, 139] width 4 height 4
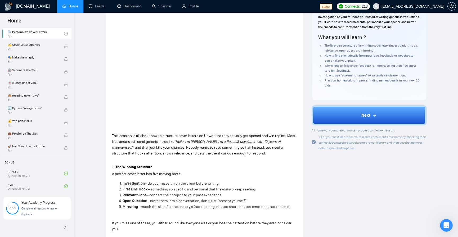
click at [316, 144] on icon "check-circle" at bounding box center [314, 142] width 4 height 4
click at [316, 145] on div at bounding box center [314, 143] width 4 height 6
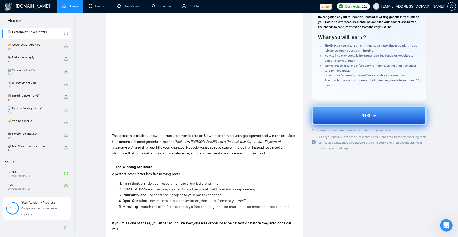
click at [340, 121] on button "Next" at bounding box center [369, 115] width 115 height 20
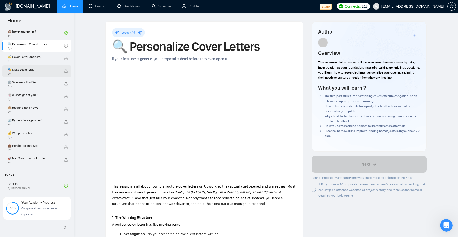
scroll to position [429, 0]
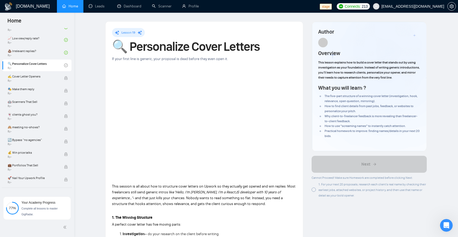
click at [314, 198] on div "1. For your next 20 proposals, research each client’s real name by checking the…" at bounding box center [369, 190] width 115 height 17
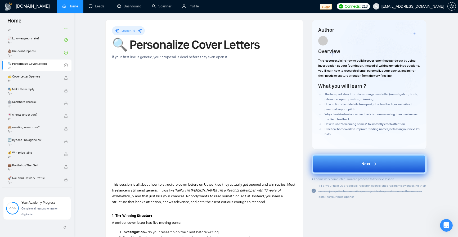
scroll to position [64, 0]
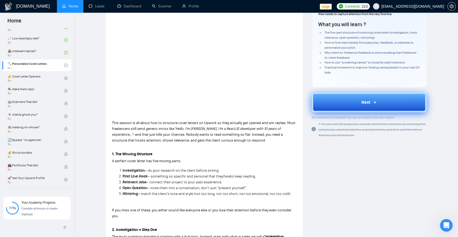
click at [341, 106] on button "Next" at bounding box center [369, 102] width 115 height 20
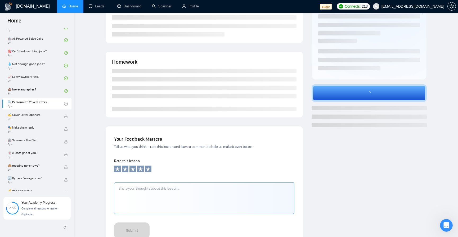
scroll to position [99, 0]
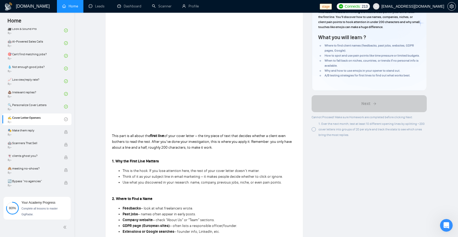
scroll to position [417, 0]
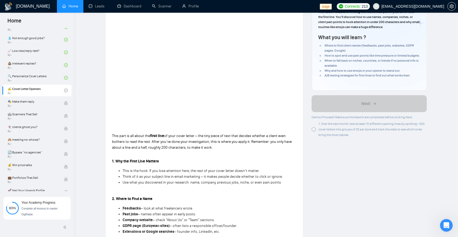
click at [313, 132] on div at bounding box center [314, 129] width 4 height 4
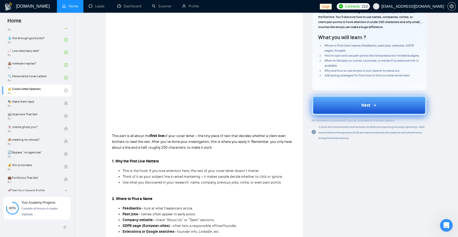
click at [333, 111] on button "Next" at bounding box center [369, 105] width 115 height 20
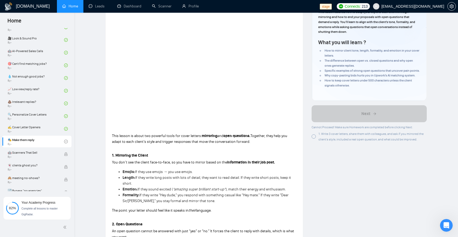
click at [315, 139] on div at bounding box center [314, 137] width 4 height 4
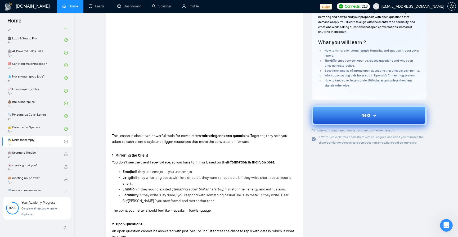
click at [335, 119] on button "Next" at bounding box center [369, 115] width 115 height 20
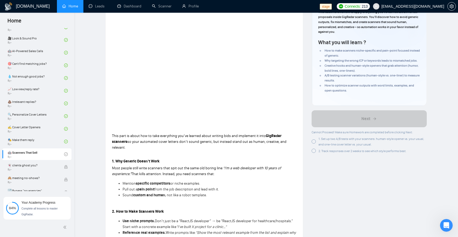
click at [315, 141] on div at bounding box center [314, 142] width 4 height 4
click at [312, 152] on div at bounding box center [314, 151] width 4 height 4
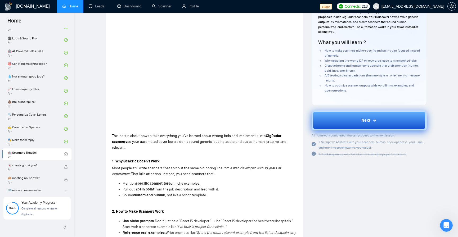
click at [364, 114] on button "Next" at bounding box center [369, 121] width 115 height 20
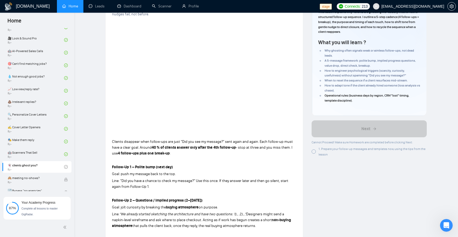
click at [315, 152] on div at bounding box center [314, 152] width 4 height 4
click at [313, 152] on div at bounding box center [314, 152] width 4 height 4
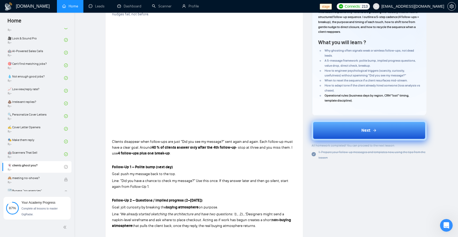
click at [350, 123] on button "Next" at bounding box center [369, 131] width 115 height 20
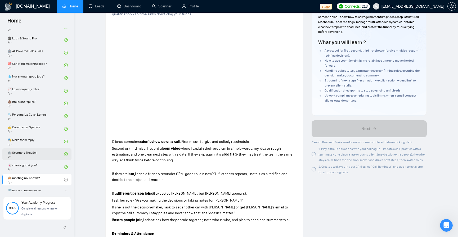
scroll to position [449, 0]
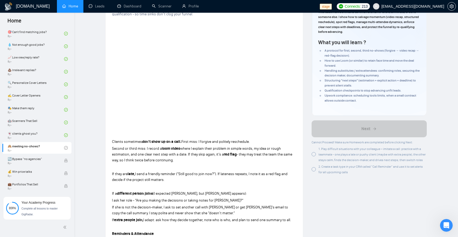
click at [314, 155] on div at bounding box center [314, 154] width 4 height 4
click at [313, 169] on div at bounding box center [314, 169] width 4 height 4
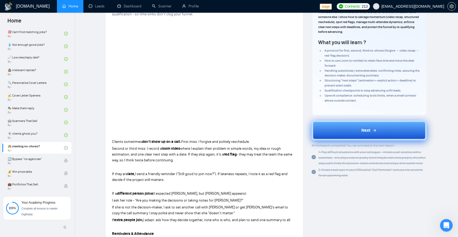
click at [335, 130] on button "Next" at bounding box center [369, 131] width 115 height 20
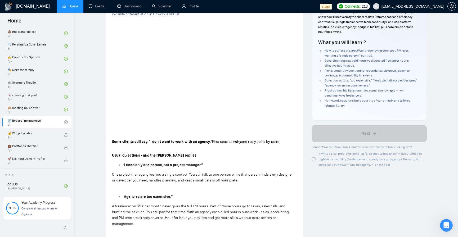
click at [316, 159] on div at bounding box center [314, 159] width 4 height 4
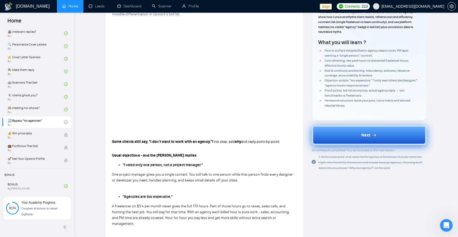
click at [347, 136] on button "Next" at bounding box center [369, 135] width 115 height 20
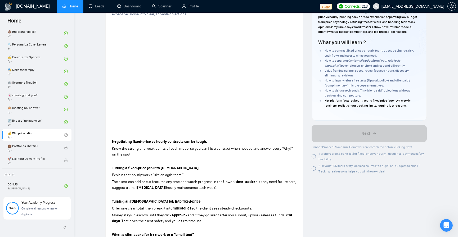
click at [315, 157] on div at bounding box center [314, 156] width 4 height 4
click at [315, 169] on div at bounding box center [314, 169] width 4 height 4
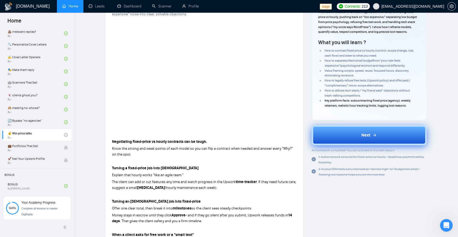
click at [349, 135] on button "Next" at bounding box center [369, 135] width 115 height 20
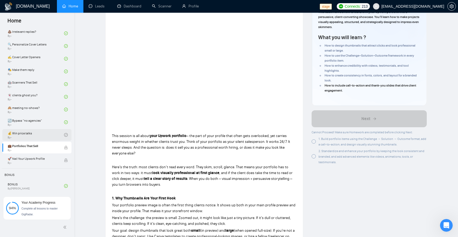
scroll to position [461, 0]
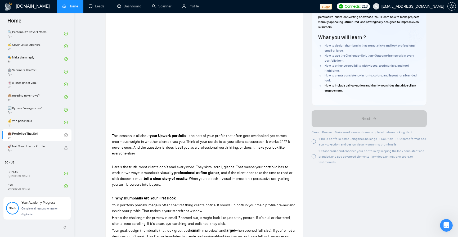
click at [317, 144] on div "1. Build portfolio items using the Challenge → Solution → Outcome format, add a…" at bounding box center [369, 141] width 115 height 11
click at [315, 157] on div at bounding box center [314, 156] width 4 height 4
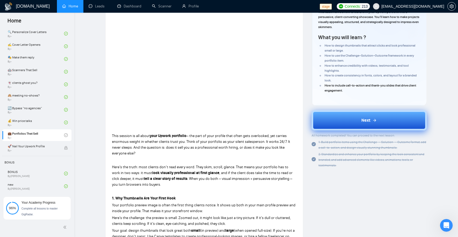
click at [336, 115] on button "Next" at bounding box center [369, 121] width 115 height 20
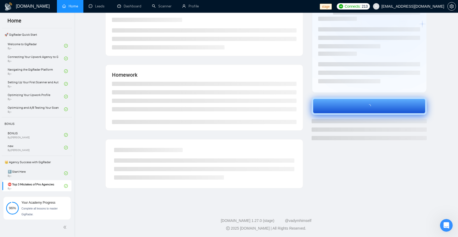
scroll to position [461, 0]
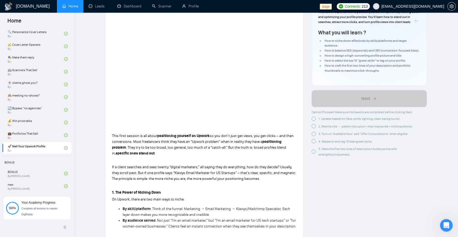
click at [314, 118] on div at bounding box center [314, 119] width 4 height 4
click at [313, 127] on div at bounding box center [314, 125] width 4 height 4
click at [313, 133] on div at bounding box center [314, 132] width 4 height 4
click at [313, 138] on div at bounding box center [314, 139] width 4 height 4
click at [314, 151] on div at bounding box center [314, 151] width 4 height 4
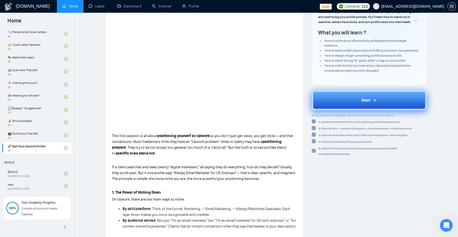
drag, startPoint x: 412, startPoint y: 92, endPoint x: 419, endPoint y: 90, distance: 6.7
click at [413, 92] on button "Next" at bounding box center [369, 100] width 115 height 20
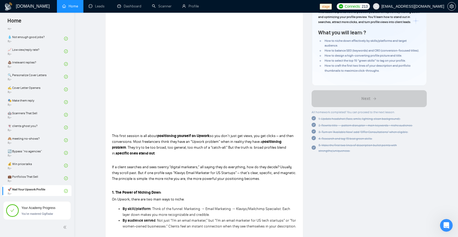
scroll to position [131, 0]
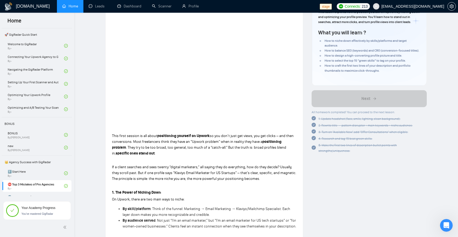
click at [37, 211] on div "You’ve mastered GigRadar" at bounding box center [38, 214] width 34 height 6
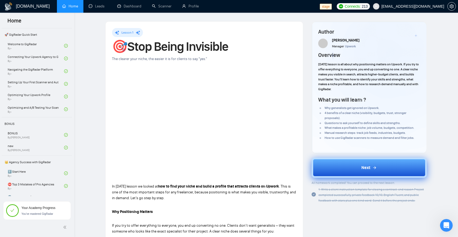
click at [370, 171] on button "Next" at bounding box center [369, 168] width 115 height 20
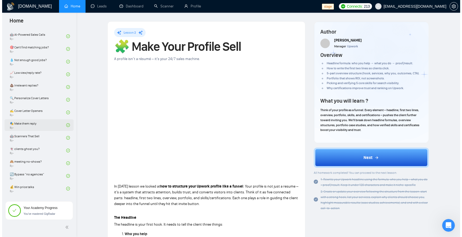
scroll to position [456, 0]
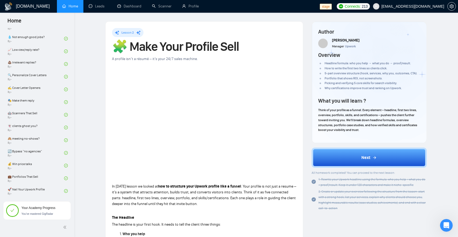
click at [19, 209] on div "Your Academy Progress You’ve mastered GigRadar" at bounding box center [30, 211] width 49 height 13
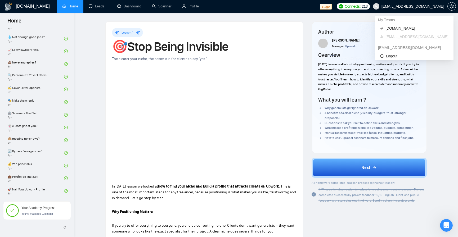
click at [419, 8] on span "[EMAIL_ADDRESS][DOMAIN_NAME]" at bounding box center [409, 6] width 78 height 17
click at [417, 10] on span "[EMAIL_ADDRESS][DOMAIN_NAME]" at bounding box center [409, 6] width 78 height 17
click at [400, 52] on li "Logout" at bounding box center [414, 56] width 74 height 8
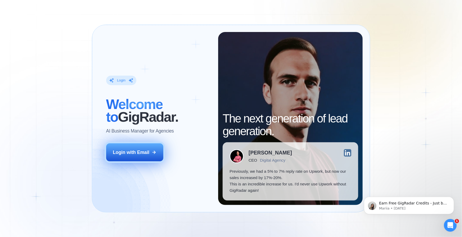
click at [116, 151] on div "Login with Email" at bounding box center [131, 152] width 37 height 6
